Goal: Task Accomplishment & Management: Use online tool/utility

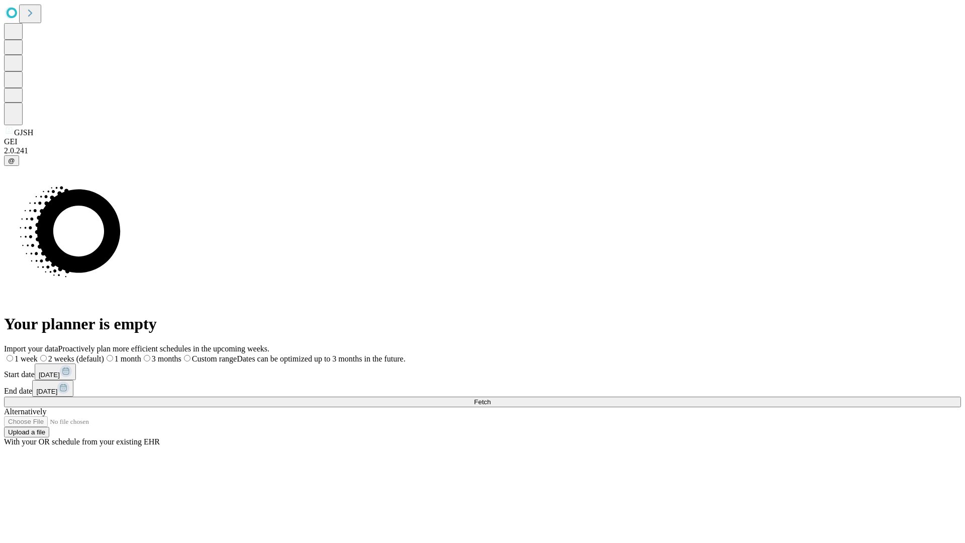
click at [490, 398] on span "Fetch" at bounding box center [482, 402] width 17 height 8
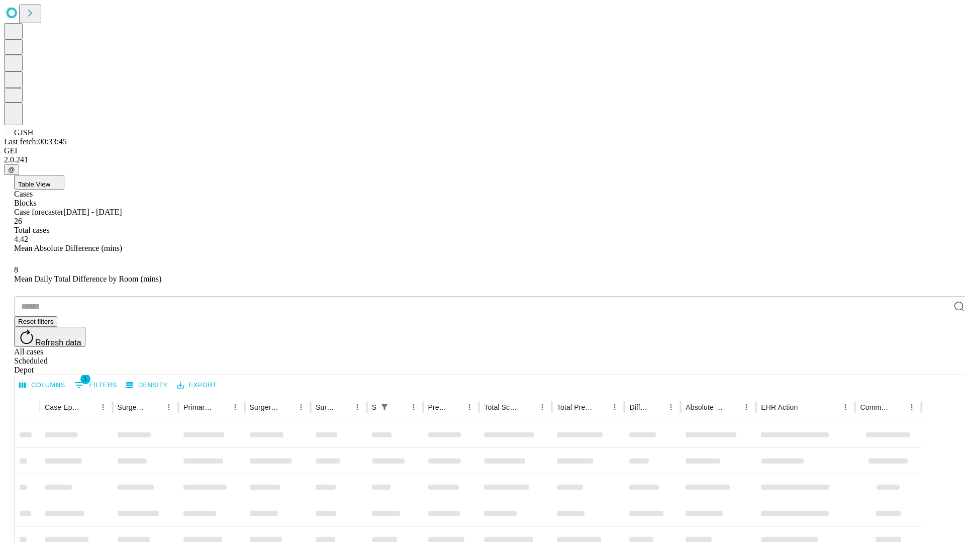
click at [939, 365] on div "Depot" at bounding box center [492, 369] width 957 height 9
